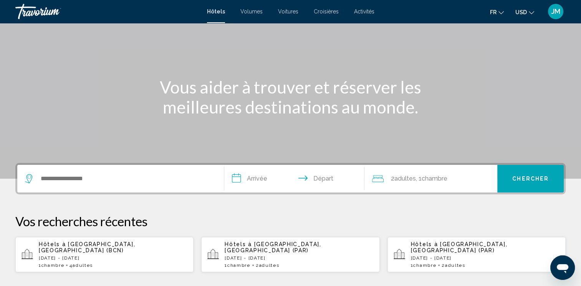
scroll to position [52, 0]
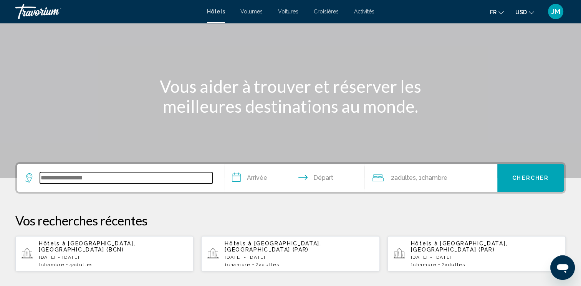
click at [152, 179] on input "Widget de recherche" at bounding box center [126, 178] width 172 height 12
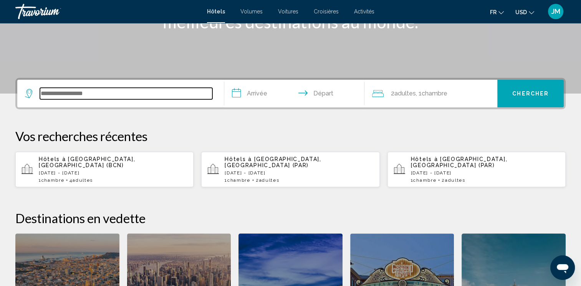
scroll to position [189, 0]
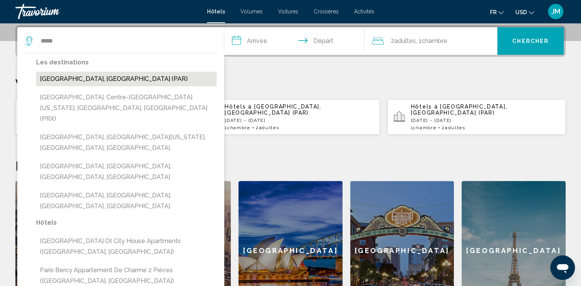
click at [84, 82] on button "[GEOGRAPHIC_DATA], [GEOGRAPHIC_DATA] (PAR)" at bounding box center [126, 79] width 180 height 15
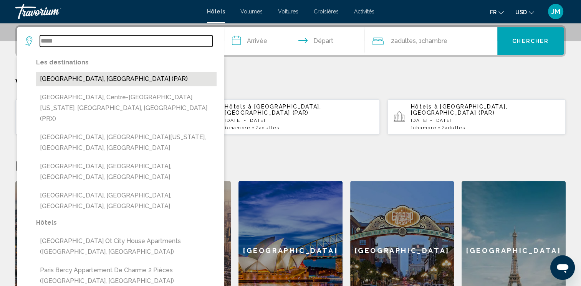
type input "**********"
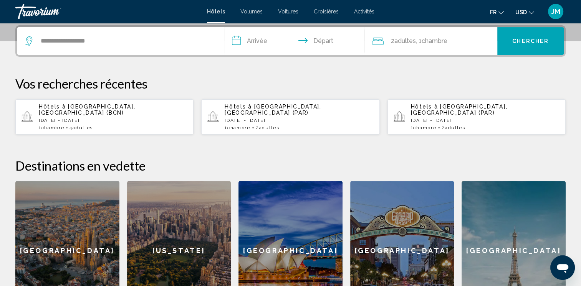
click at [254, 39] on input "**********" at bounding box center [296, 42] width 144 height 30
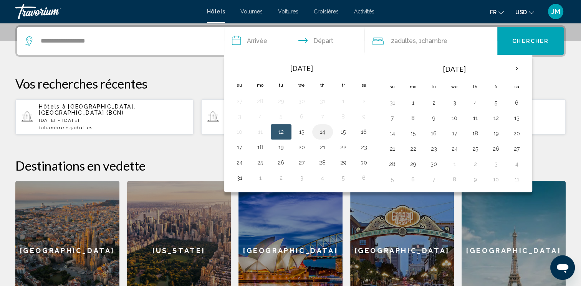
click at [325, 130] on button "14" at bounding box center [322, 132] width 12 height 11
click at [358, 128] on button "16" at bounding box center [364, 132] width 12 height 11
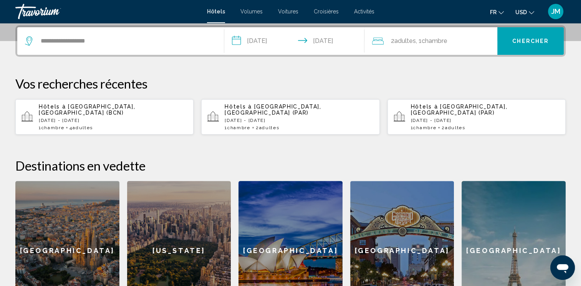
click at [268, 39] on input "**********" at bounding box center [296, 42] width 144 height 30
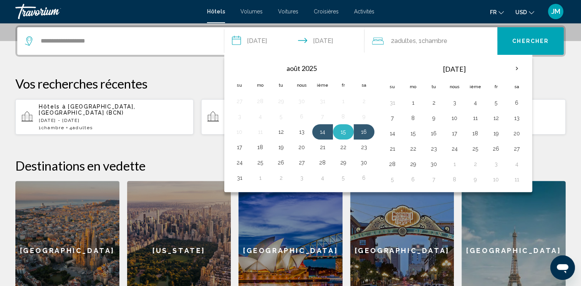
click at [348, 130] on button "15" at bounding box center [343, 132] width 12 height 11
click at [319, 130] on button "14" at bounding box center [322, 132] width 12 height 11
type input "**********"
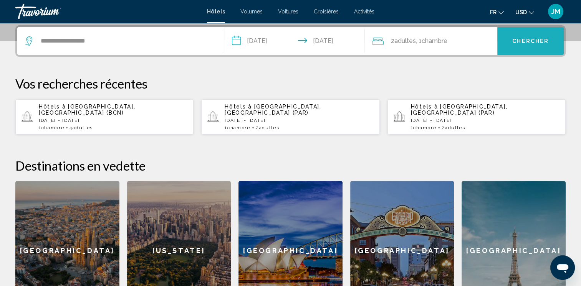
click at [535, 42] on span "Chercher" at bounding box center [530, 41] width 36 height 6
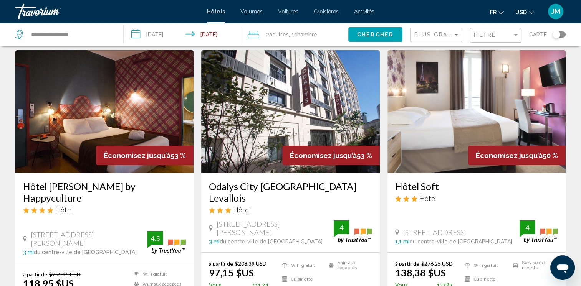
scroll to position [23, 0]
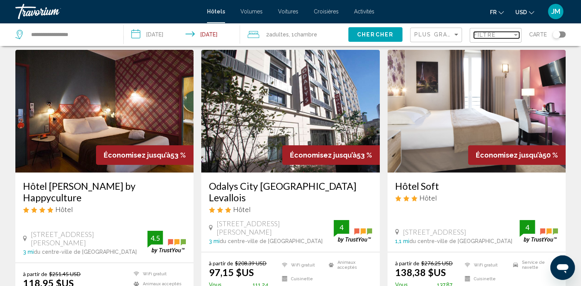
click at [479, 36] on span "Filtre" at bounding box center [485, 35] width 22 height 6
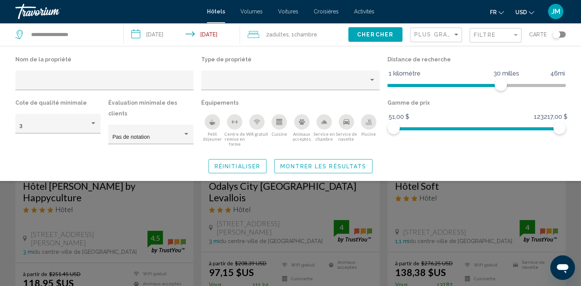
click at [369, 127] on div "Piscine" at bounding box center [368, 121] width 15 height 15
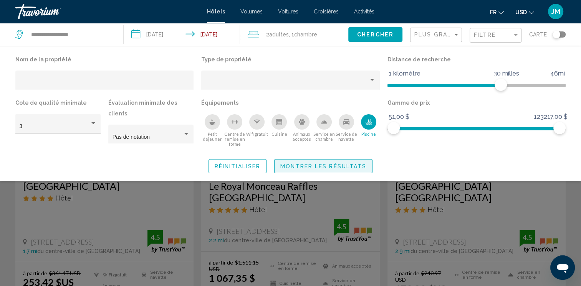
click at [312, 163] on span "Montrer les résultats" at bounding box center [323, 166] width 86 height 6
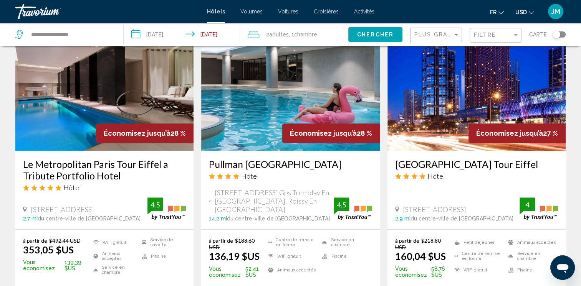
scroll to position [361, 0]
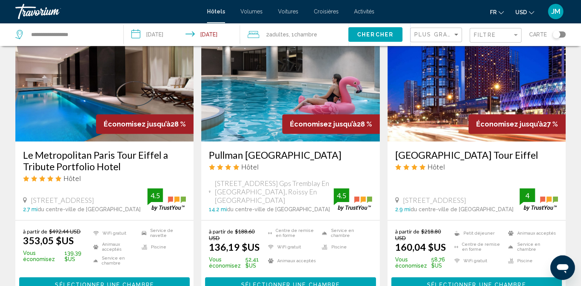
click at [195, 210] on app-hotels-search-item "Économisez jusqu’à 28 % Le Metropolitan Paris Tour Eiffel a Tribute Portfolio H…" at bounding box center [105, 159] width 186 height 281
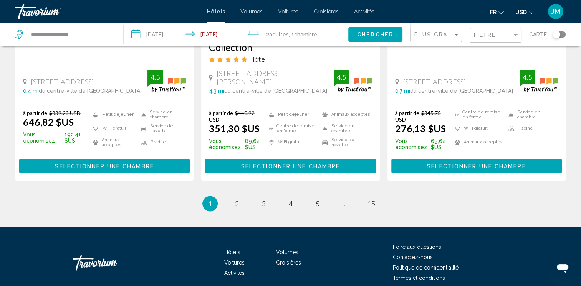
scroll to position [1075, 0]
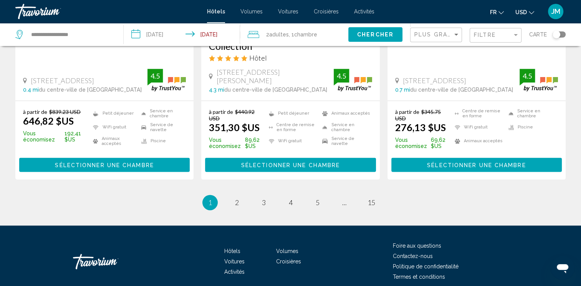
click at [424, 30] on div "Plus grandes économies" at bounding box center [436, 35] width 45 height 14
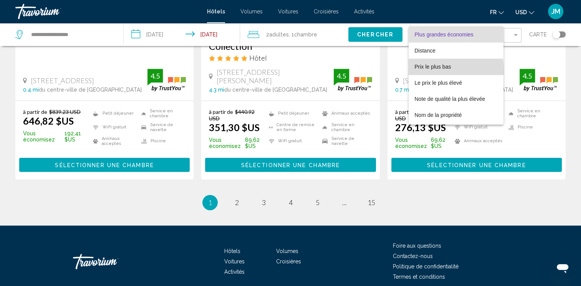
click at [424, 71] on span "Prix le plus bas" at bounding box center [455, 67] width 83 height 16
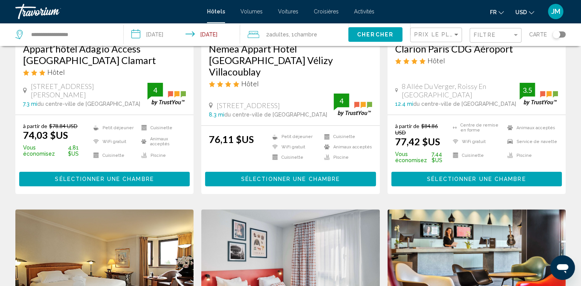
scroll to position [165, 0]
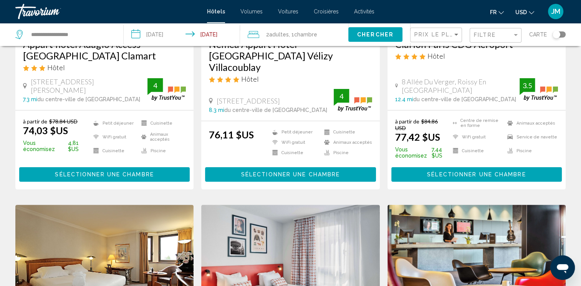
drag, startPoint x: 398, startPoint y: 132, endPoint x: 574, endPoint y: 153, distance: 177.3
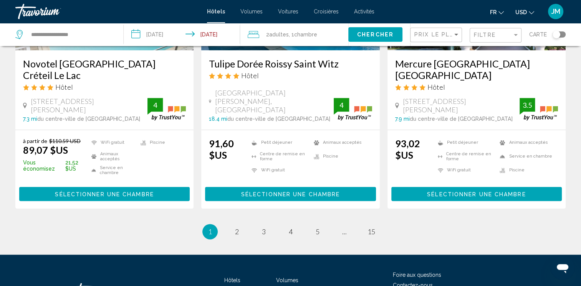
scroll to position [1037, 0]
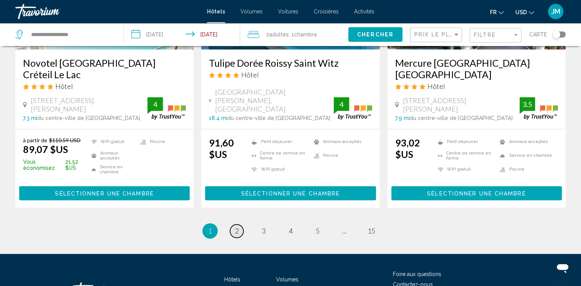
click at [235, 227] on span "2" at bounding box center [237, 231] width 4 height 8
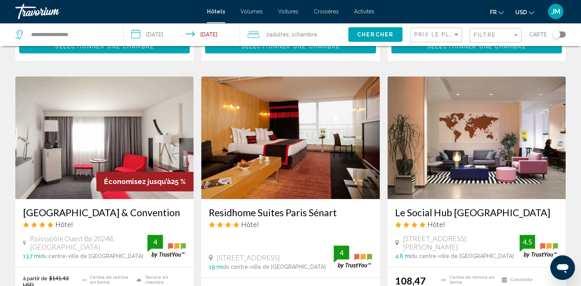
scroll to position [870, 0]
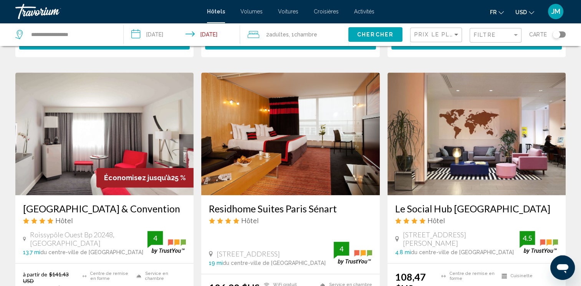
drag, startPoint x: 570, startPoint y: 237, endPoint x: 572, endPoint y: 254, distance: 17.4
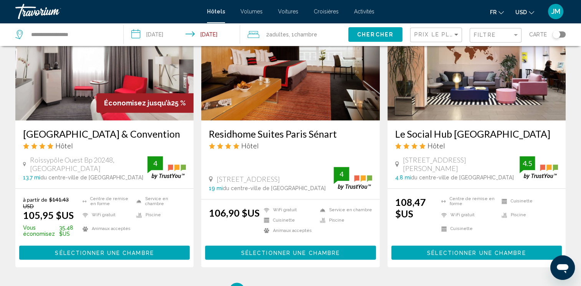
scroll to position [946, 0]
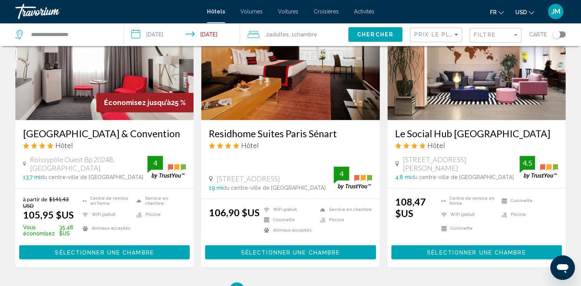
drag, startPoint x: 572, startPoint y: 251, endPoint x: 575, endPoint y: 264, distance: 13.9
click at [360, 13] on span "Activités" at bounding box center [364, 11] width 20 height 6
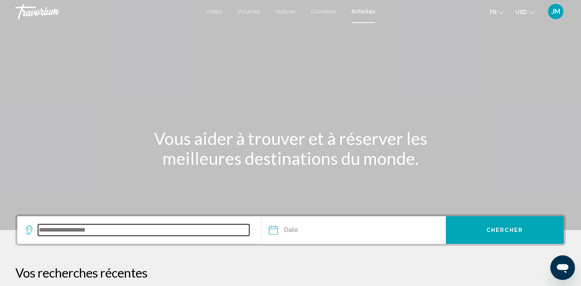
click at [71, 231] on input "Widget de recherche" at bounding box center [143, 231] width 211 height 12
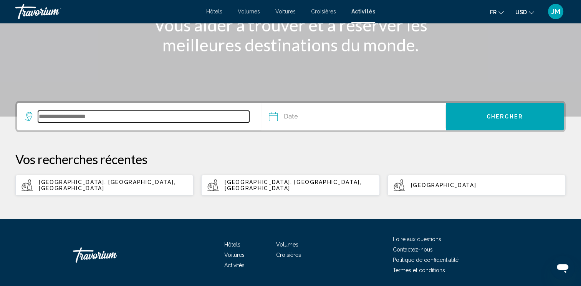
scroll to position [139, 0]
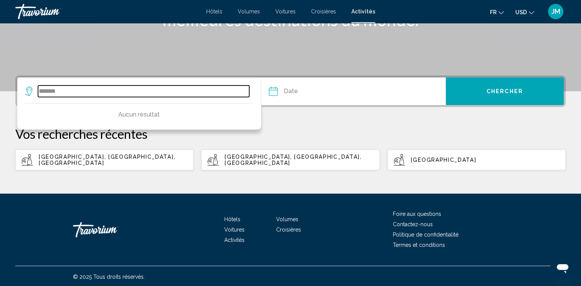
click at [126, 92] on input "*******" at bounding box center [143, 92] width 211 height 12
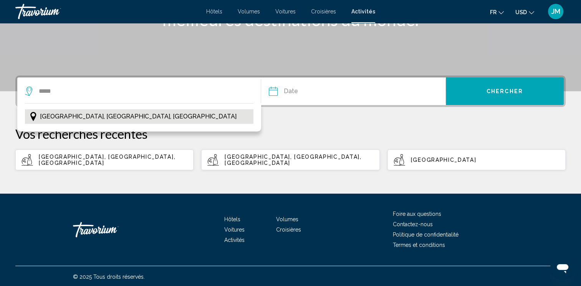
click at [75, 116] on span "[GEOGRAPHIC_DATA], [GEOGRAPHIC_DATA], [GEOGRAPHIC_DATA]" at bounding box center [138, 116] width 197 height 11
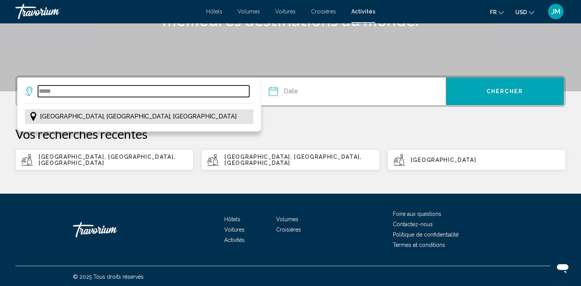
type input "**********"
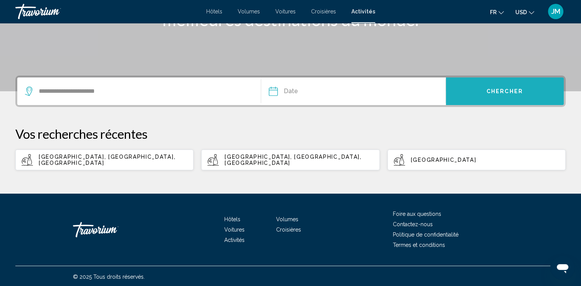
click at [476, 84] on button "Chercher" at bounding box center [505, 92] width 118 height 28
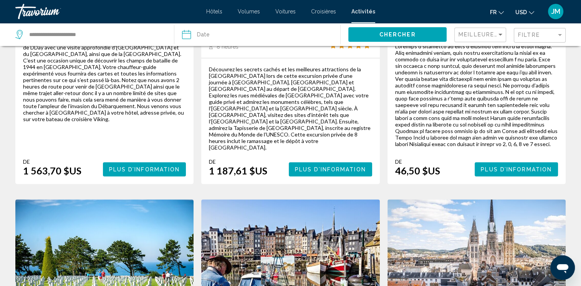
scroll to position [583, 0]
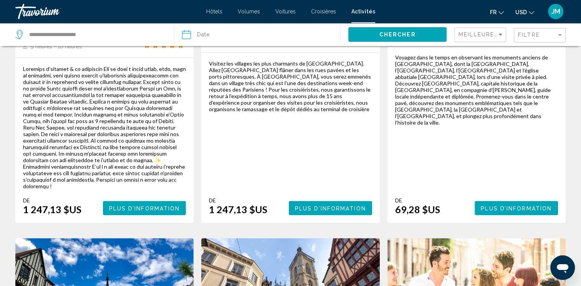
click at [571, 127] on div "Résultats de la recherche d’activités - 35 choses à vivre Excursion privée excl…" at bounding box center [290, 226] width 581 height 1511
